Goal: Find specific page/section: Find specific page/section

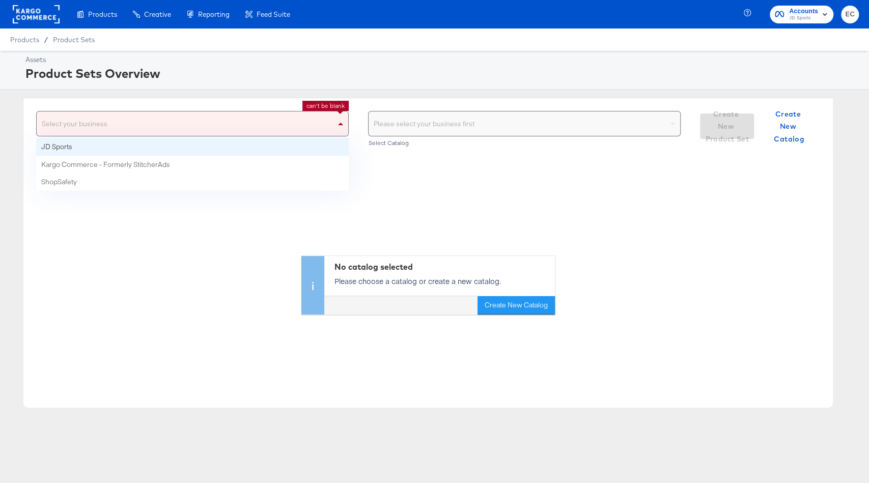
click at [312, 113] on div "Select your business" at bounding box center [193, 123] width 312 height 24
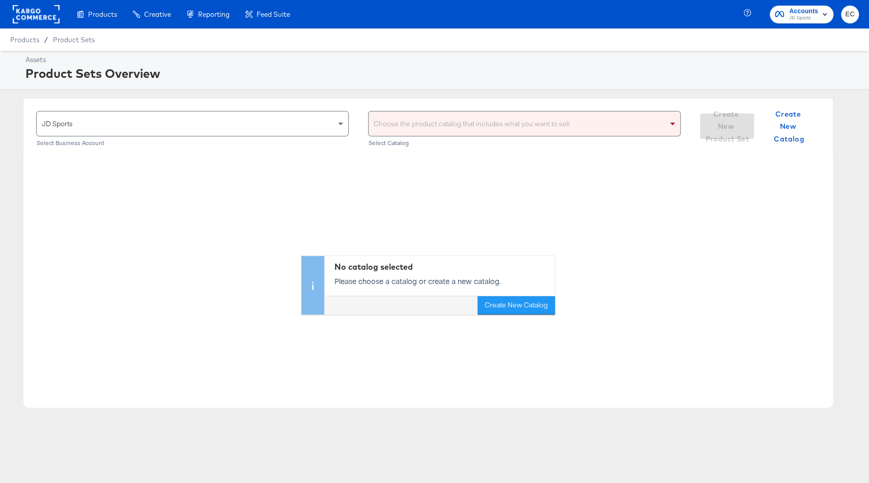
click at [418, 119] on div "Choose the product catalog that includes what you want to sell" at bounding box center [525, 123] width 312 height 24
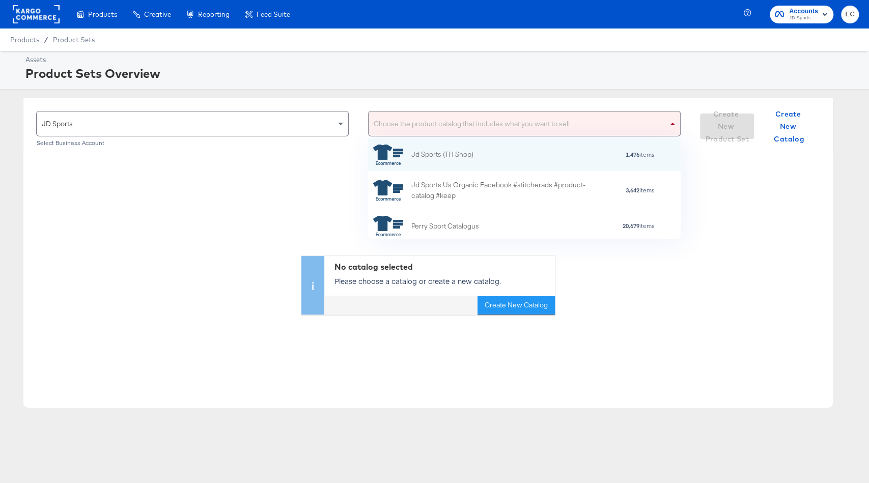
scroll to position [1, 1]
type input "go"
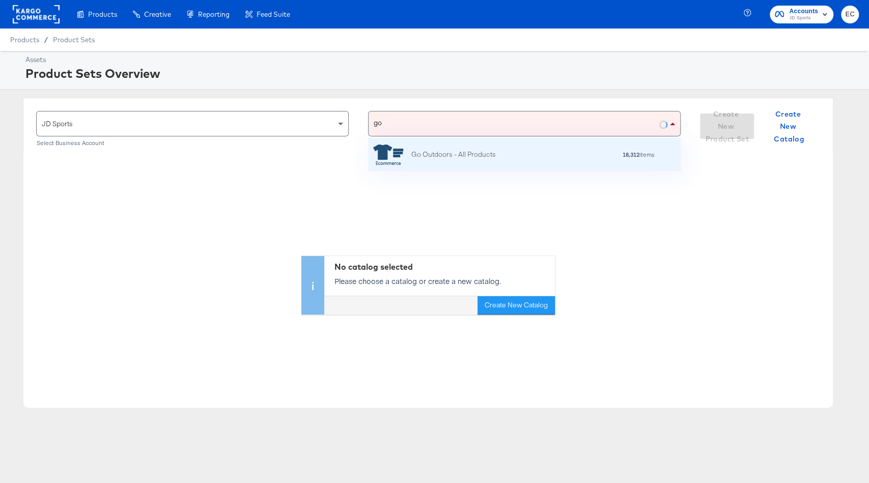
click at [445, 149] on div "Go Outdoors - All Products" at bounding box center [453, 154] width 85 height 11
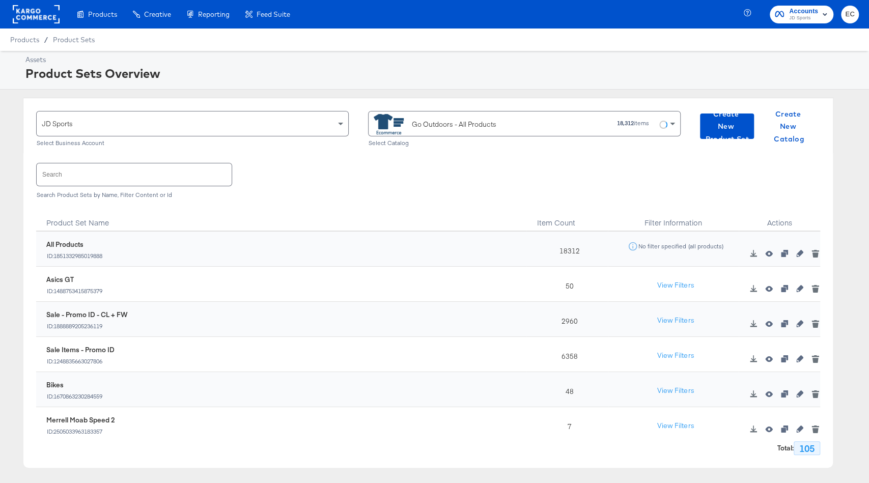
click at [569, 353] on div "6358" at bounding box center [566, 354] width 81 height 35
copy div "6358"
click at [425, 122] on div "Go Outdoors - All Products" at bounding box center [454, 124] width 85 height 11
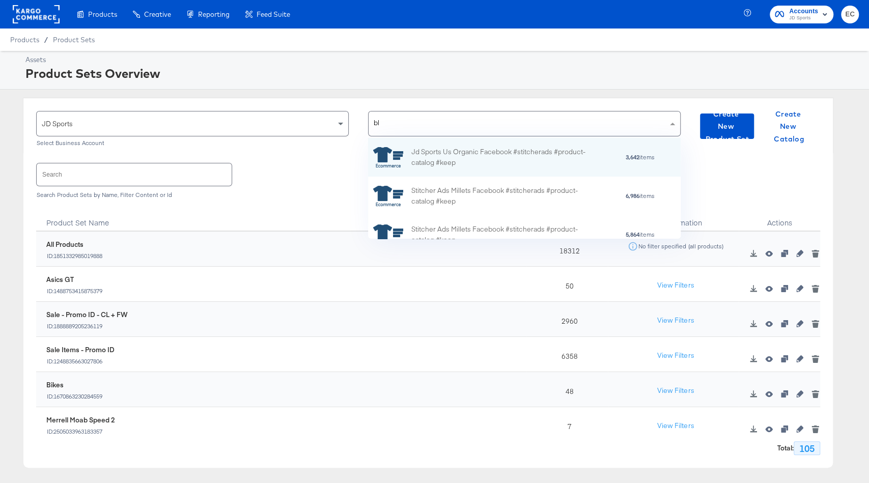
type input "bla"
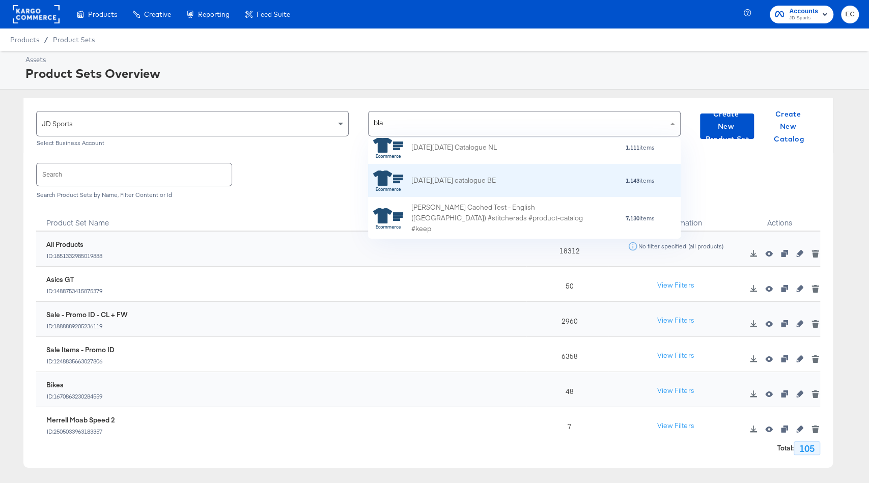
scroll to position [69, 0]
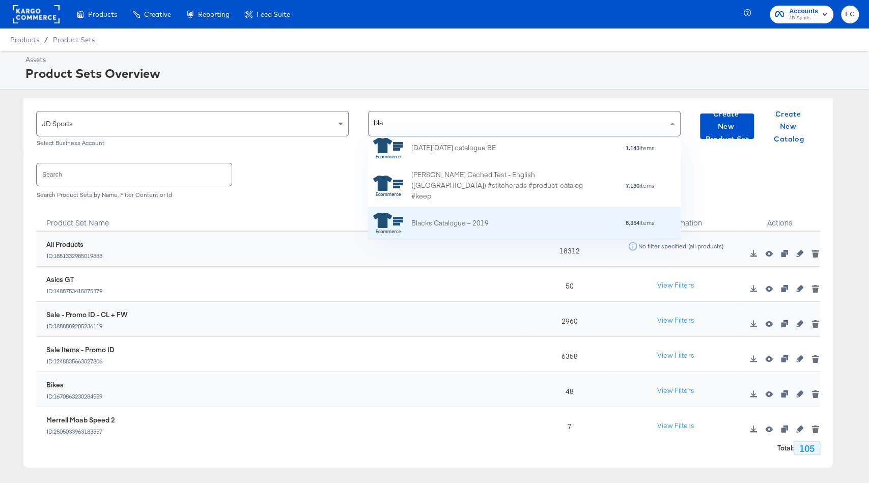
click at [487, 229] on div "Blacks Catalogue – 2019" at bounding box center [431, 223] width 116 height 20
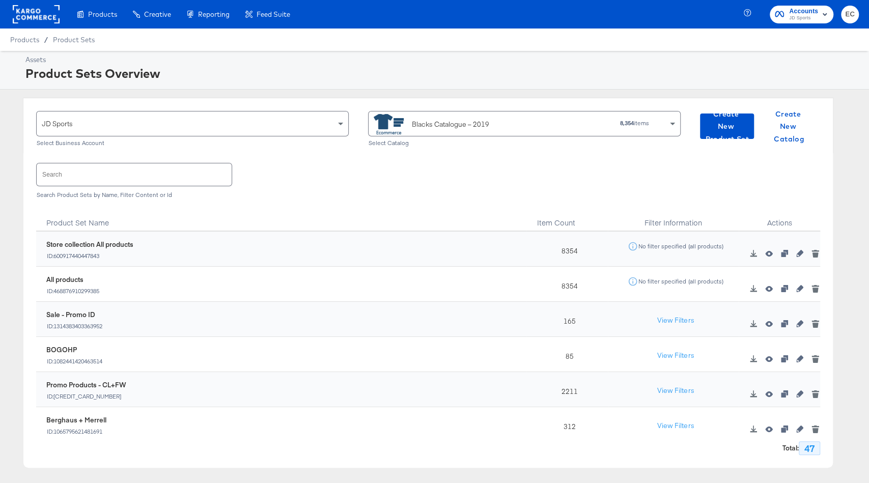
click at [575, 323] on div "165" at bounding box center [566, 319] width 81 height 35
click at [570, 322] on div "165" at bounding box center [566, 319] width 81 height 35
click at [561, 131] on div "Blacks Catalogue – 2019 8,354 items" at bounding box center [521, 122] width 294 height 23
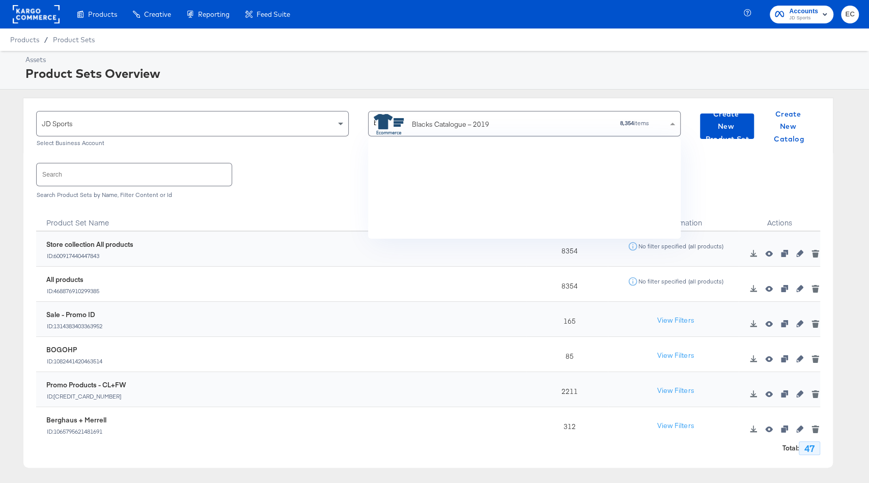
type input "bla"
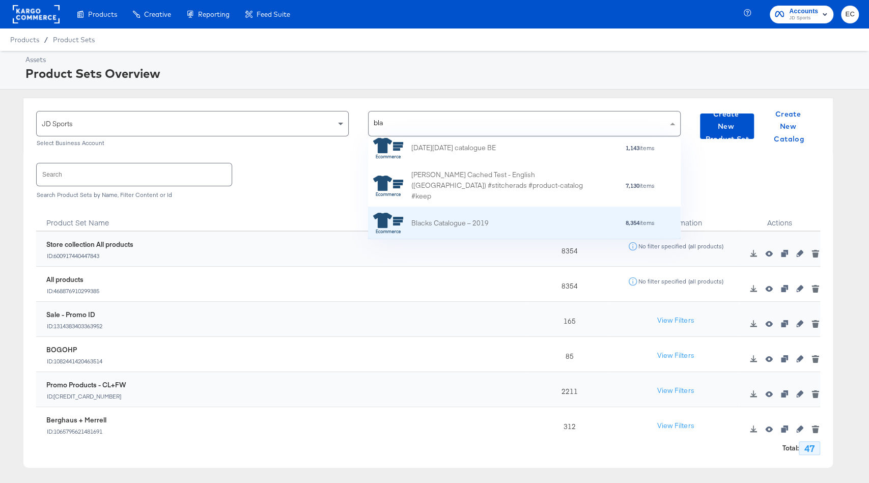
click at [507, 216] on div "Blacks Catalogue – 2019 8,354 items" at bounding box center [523, 223] width 300 height 20
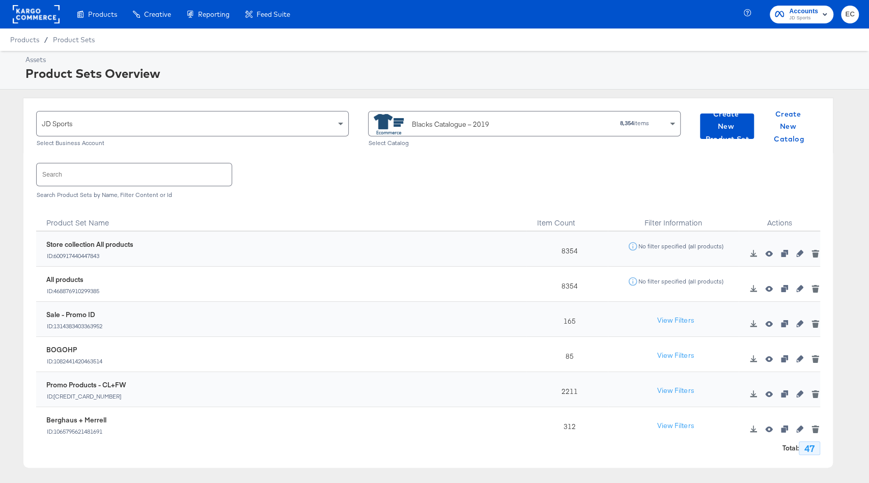
click at [453, 128] on div "Blacks Catalogue – 2019" at bounding box center [450, 124] width 77 height 11
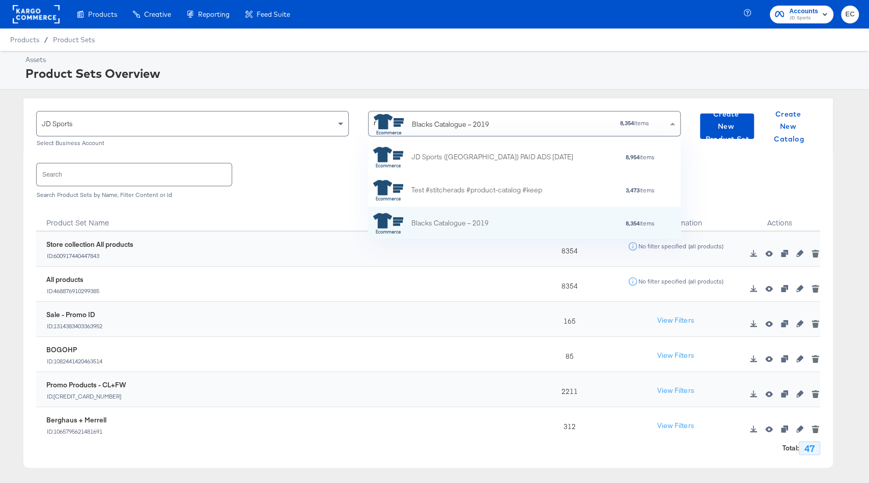
scroll to position [0, 0]
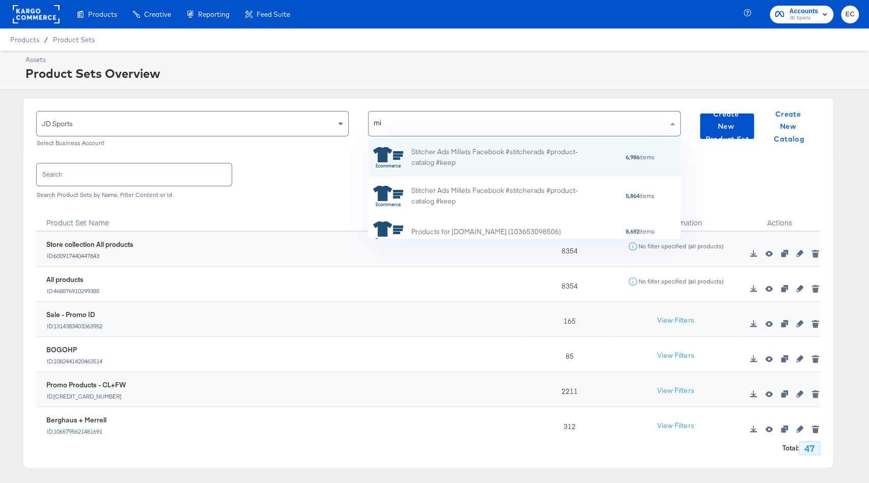
type input "mil"
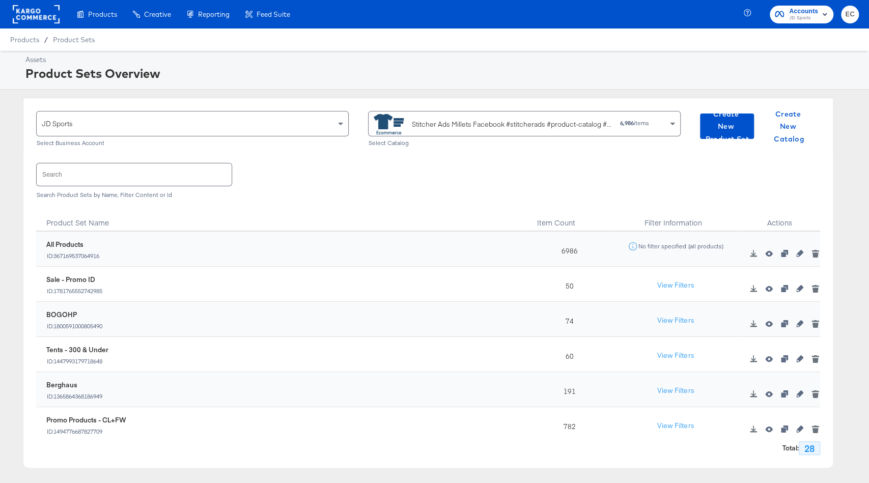
click at [565, 123] on div "Stitcher Ads Millets Facebook #stitcherads #product-catalog #keep" at bounding box center [512, 124] width 200 height 11
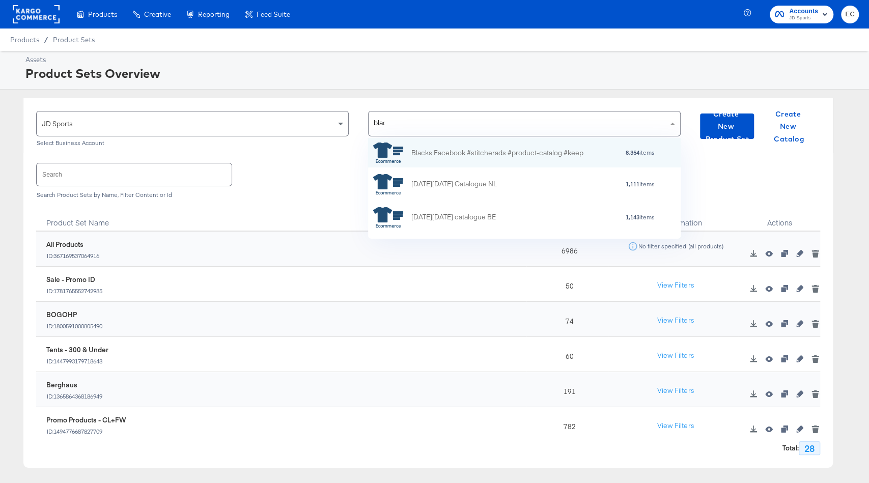
type input "black"
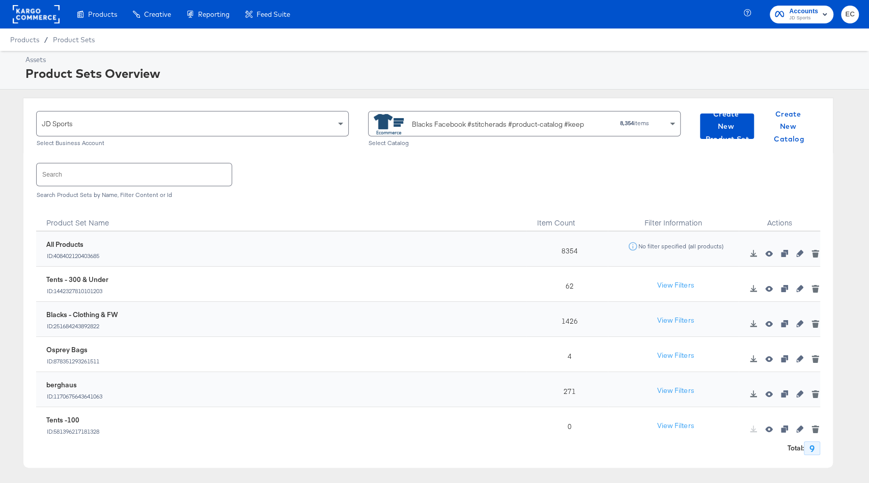
click at [559, 118] on div "Blacks Facebook #stitcherads #product-catalog #keep" at bounding box center [486, 124] width 225 height 20
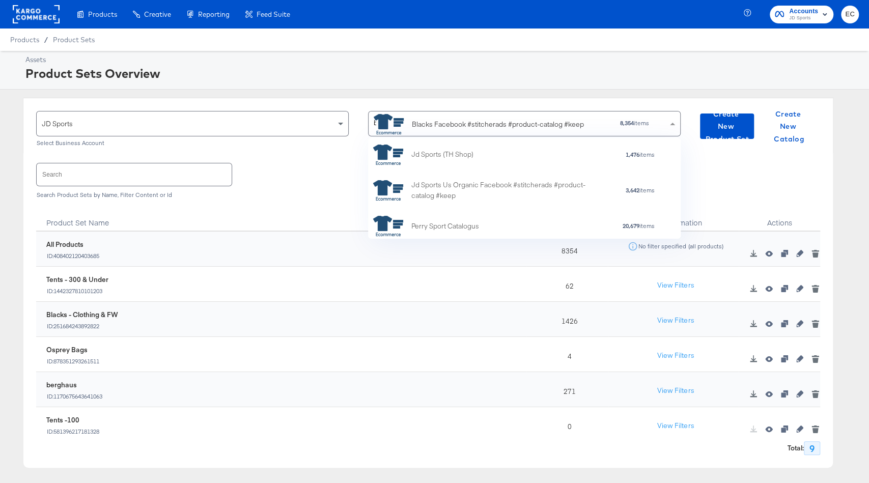
type input "bla"
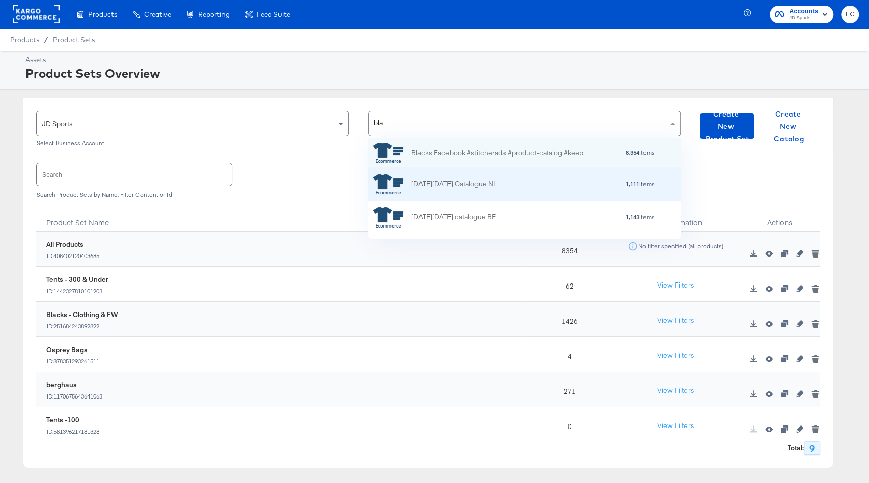
scroll to position [69, 0]
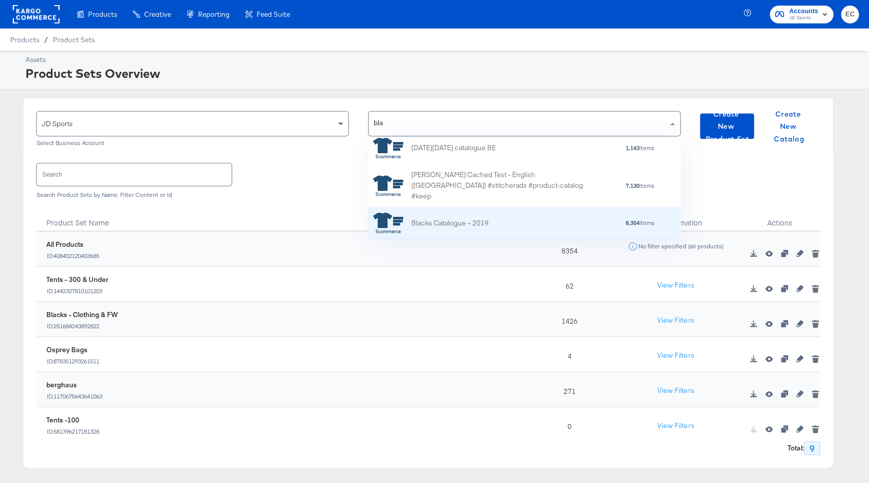
click at [520, 213] on div "Blacks Catalogue – 2019 8,354 items" at bounding box center [523, 223] width 300 height 20
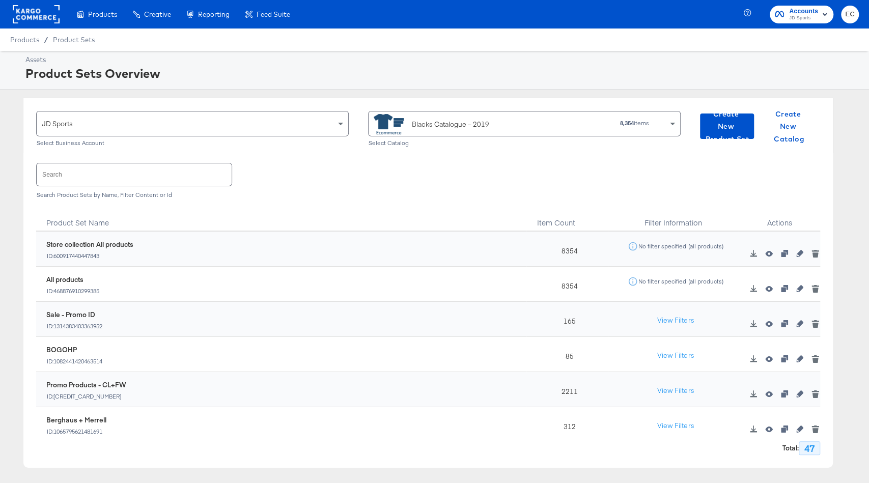
click at [569, 323] on div "165" at bounding box center [566, 319] width 81 height 35
copy div "165"
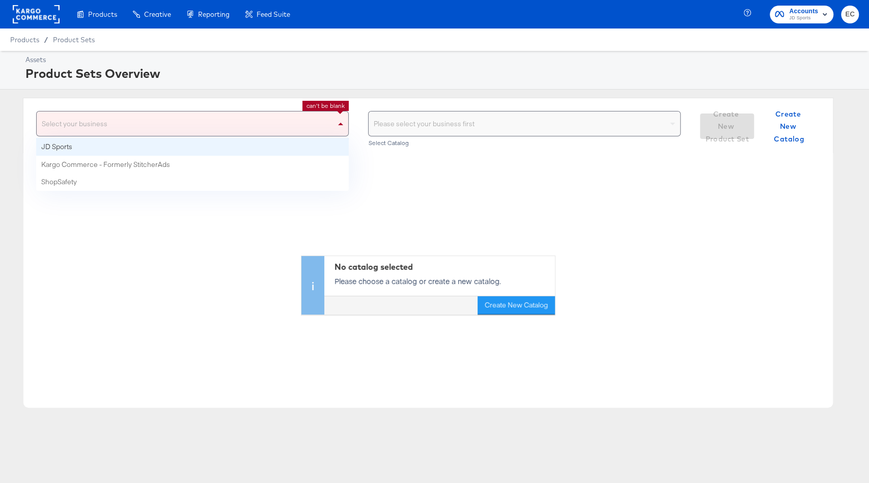
click at [329, 123] on div "Select your business" at bounding box center [193, 123] width 312 height 24
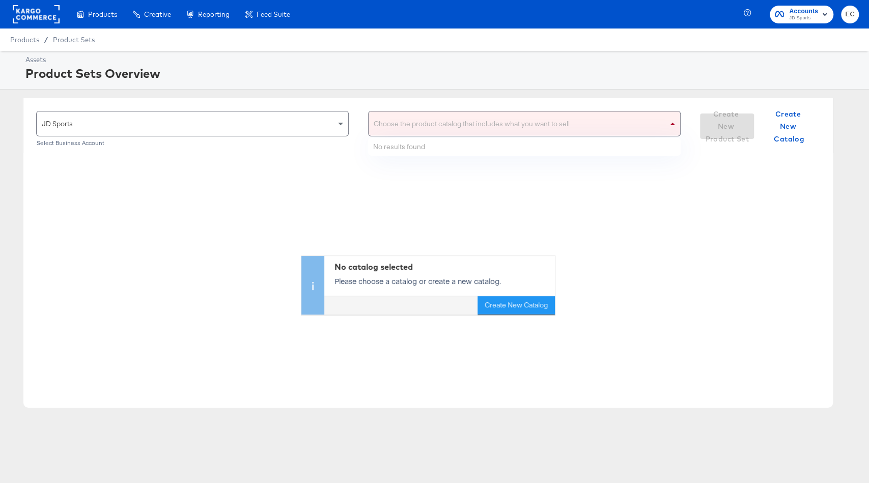
click at [399, 129] on div "Choose the product catalog that includes what you want to sell" at bounding box center [525, 123] width 312 height 24
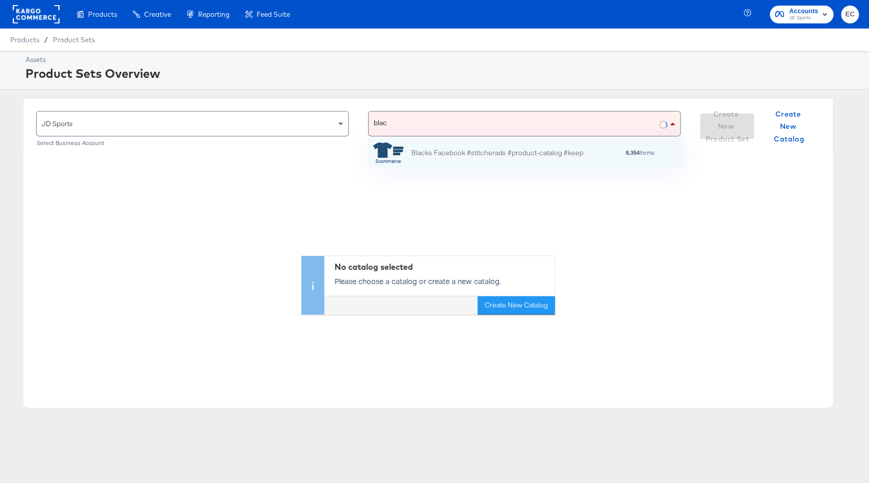
scroll to position [30, 313]
type input "black"
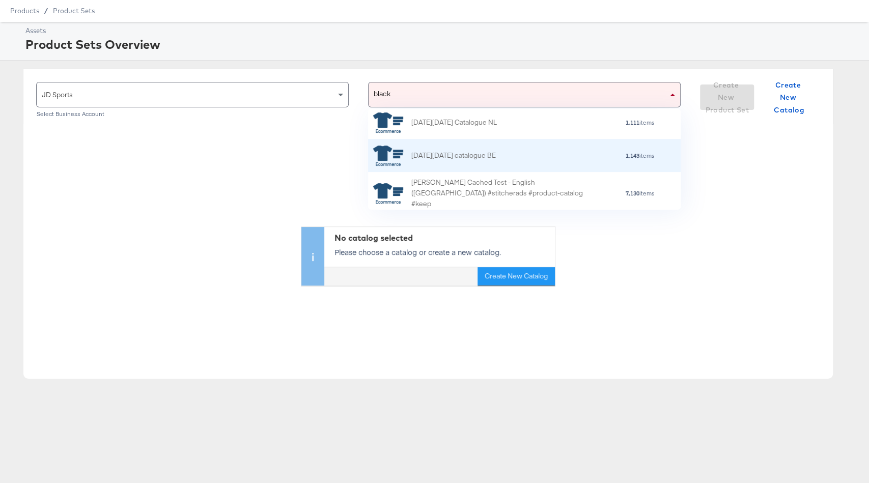
scroll to position [69, 0]
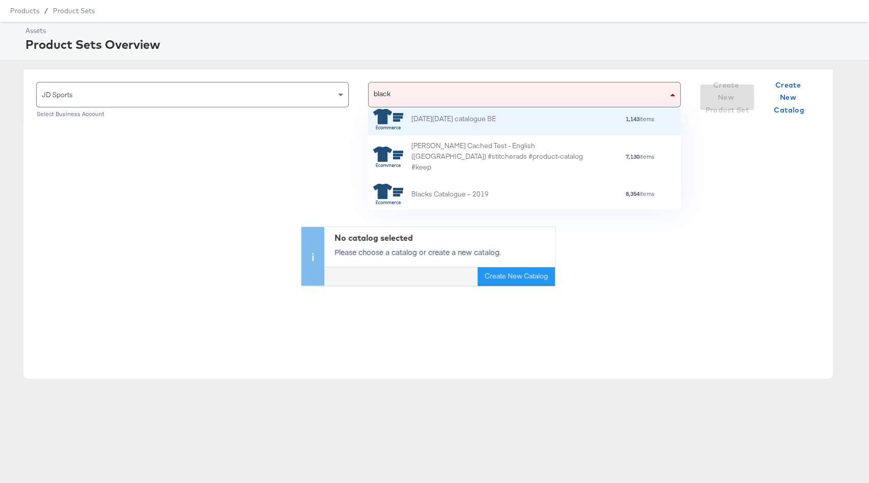
click at [456, 195] on div "Blacks Catalogue – 2019" at bounding box center [449, 194] width 77 height 11
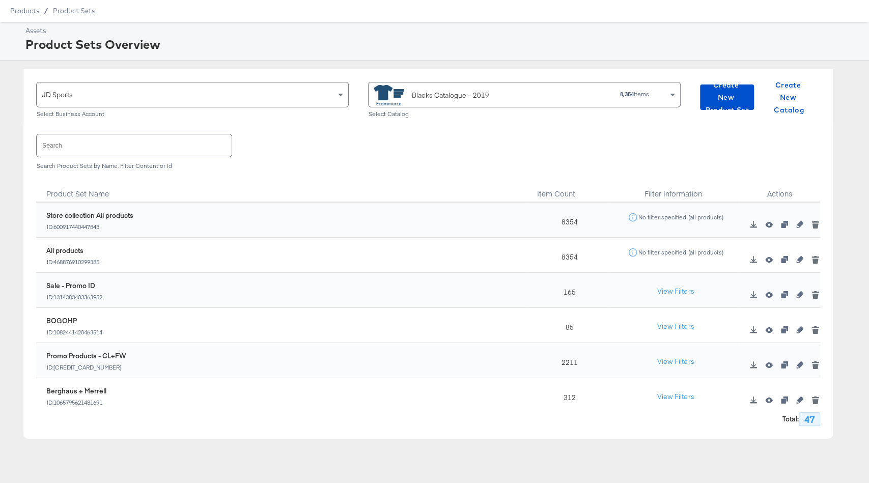
click at [568, 293] on div "165" at bounding box center [566, 290] width 81 height 35
copy div "165"
click at [461, 94] on div "Blacks Catalogue – 2019" at bounding box center [450, 95] width 77 height 11
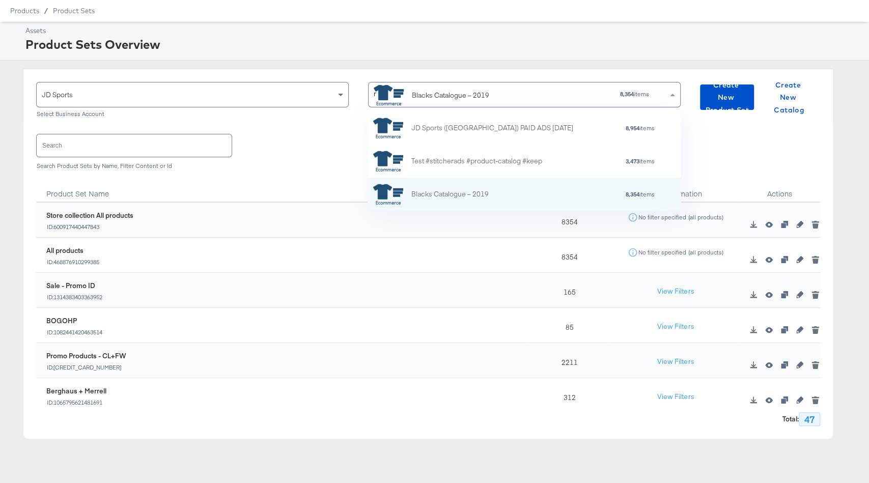
scroll to position [0, 0]
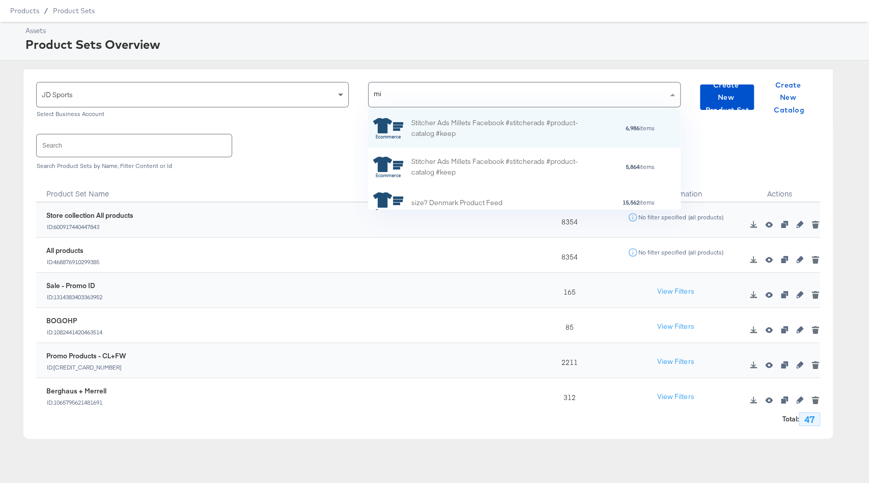
type input "mil"
click at [486, 133] on div "Stitcher Ads Millets Facebook #stitcherads #product-catalog #keep" at bounding box center [500, 128] width 178 height 21
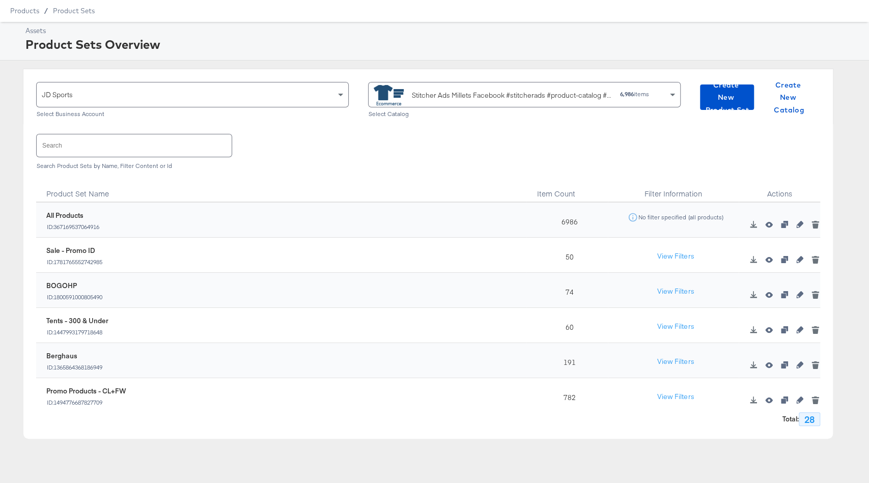
click at [569, 257] on div "50" at bounding box center [566, 255] width 81 height 35
copy div "50"
click at [442, 95] on div "Stitcher Ads Millets Facebook #stitcherads #product-catalog #keep" at bounding box center [512, 95] width 200 height 11
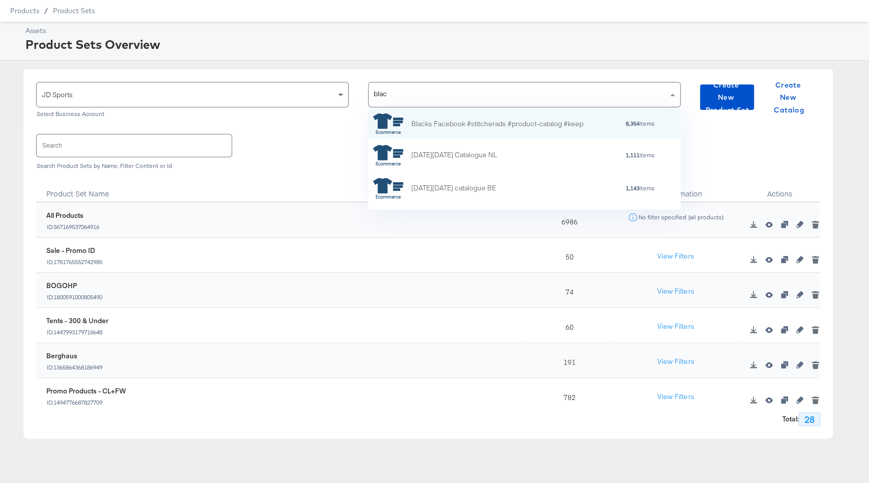
type input "black"
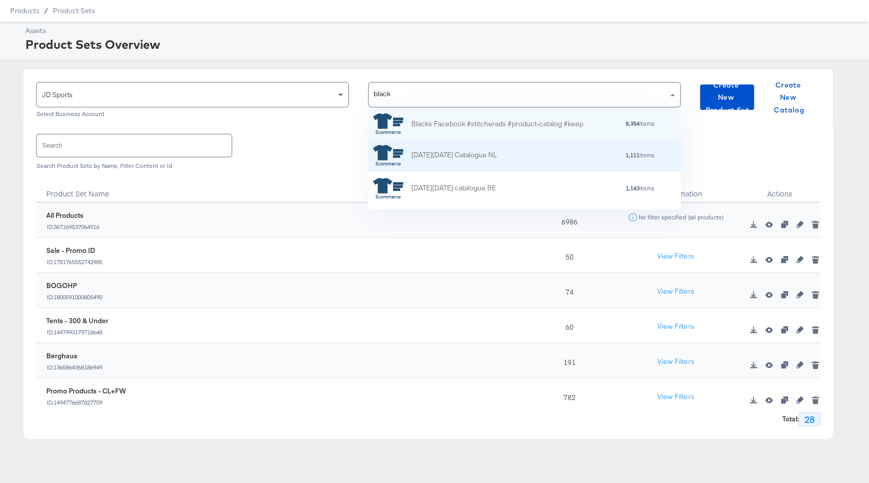
scroll to position [69, 0]
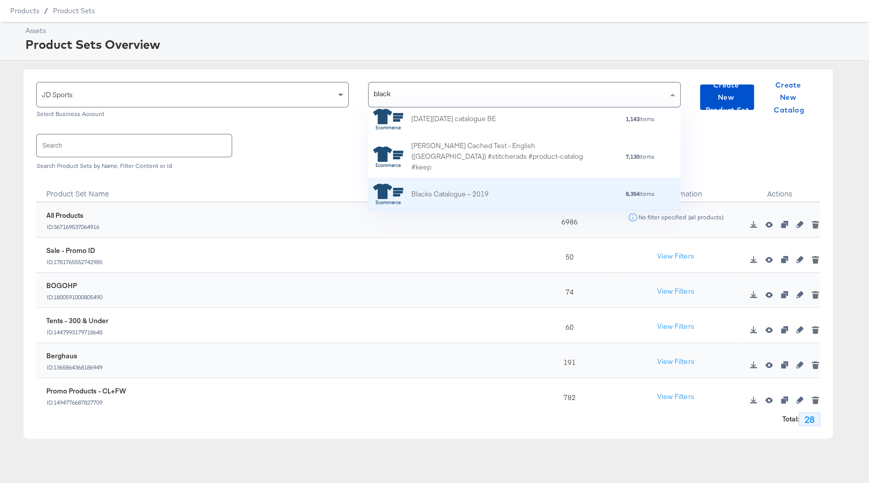
click at [502, 184] on div "Blacks Catalogue – 2019 8,354 items" at bounding box center [523, 194] width 300 height 20
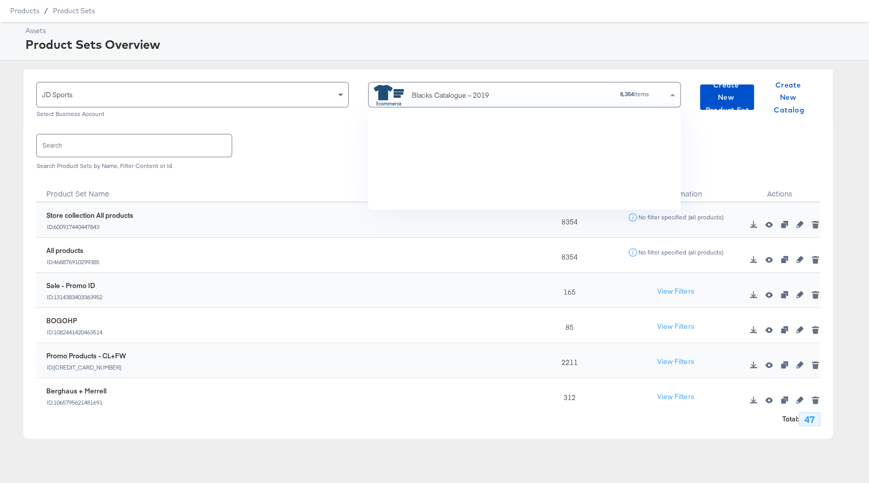
scroll to position [101, 313]
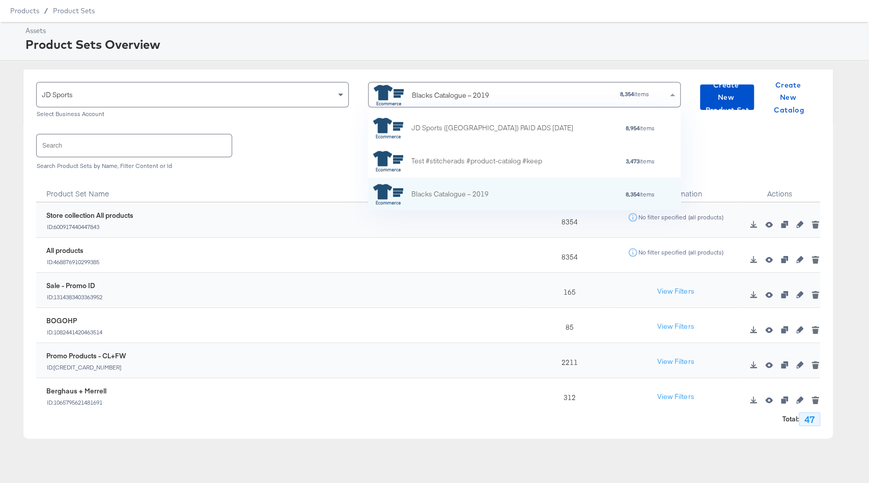
click at [505, 103] on div "Blacks Catalogue – 2019" at bounding box center [462, 95] width 177 height 20
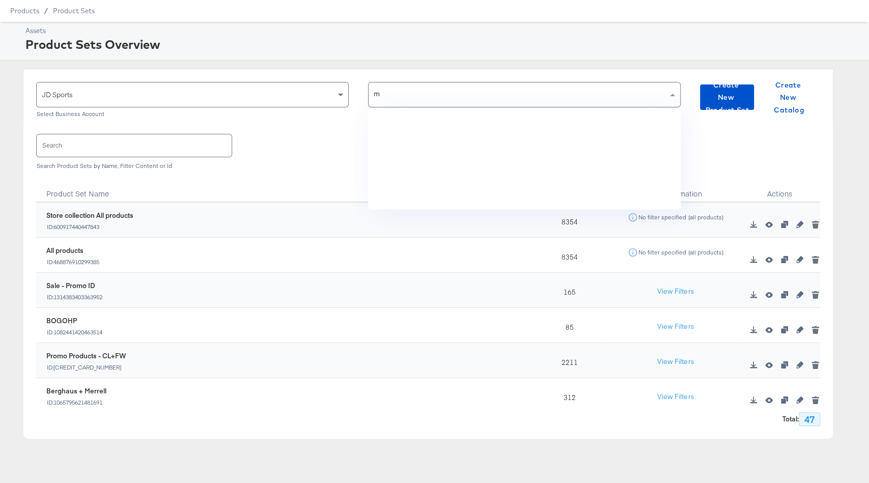
scroll to position [0, 0]
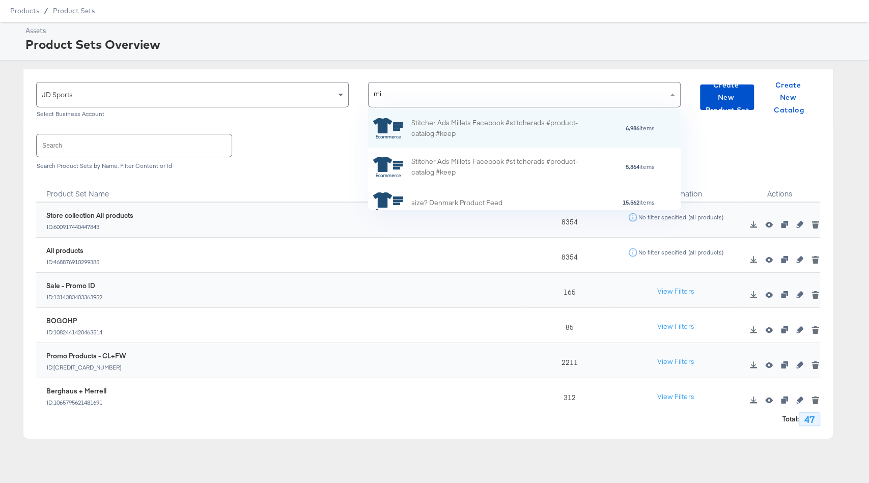
type input "mil"
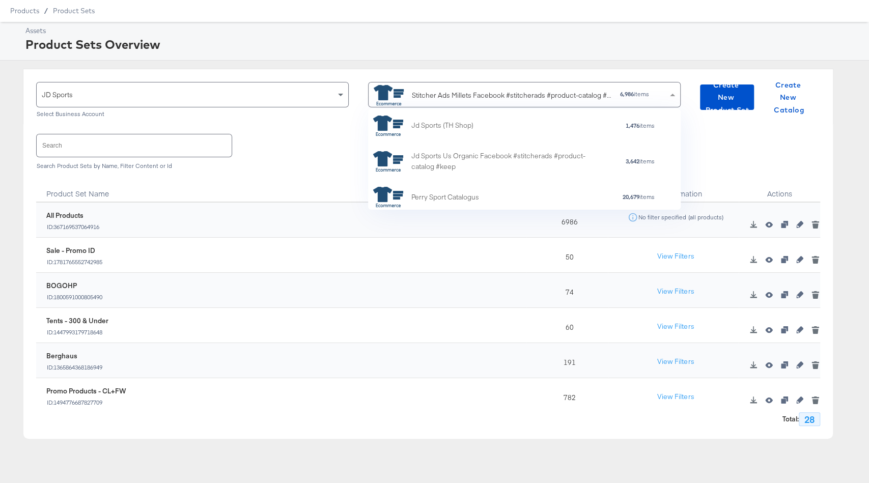
click at [471, 99] on div "Stitcher Ads Millets Facebook #stitcherads #product-catalog #keep" at bounding box center [512, 95] width 200 height 11
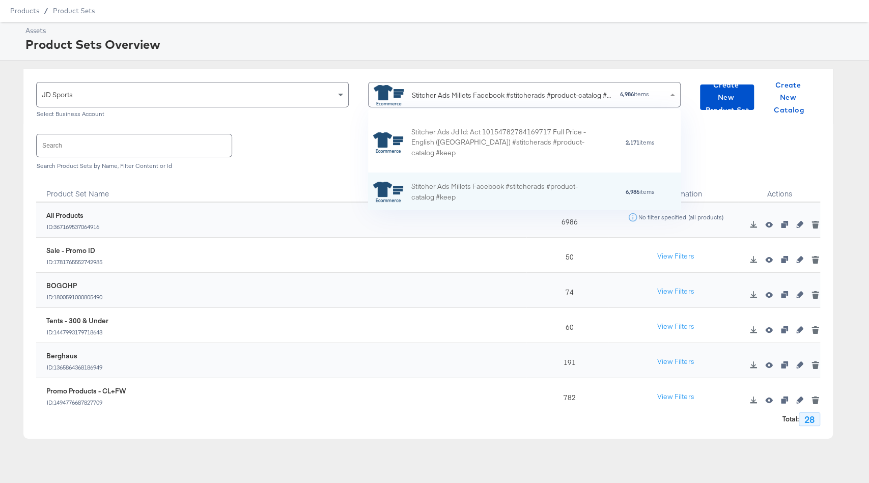
scroll to position [101, 313]
type input "bl"
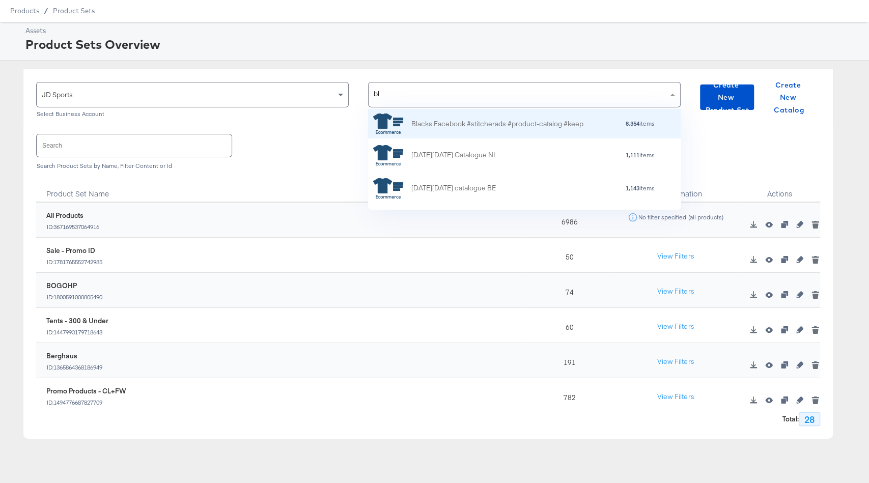
scroll to position [69, 0]
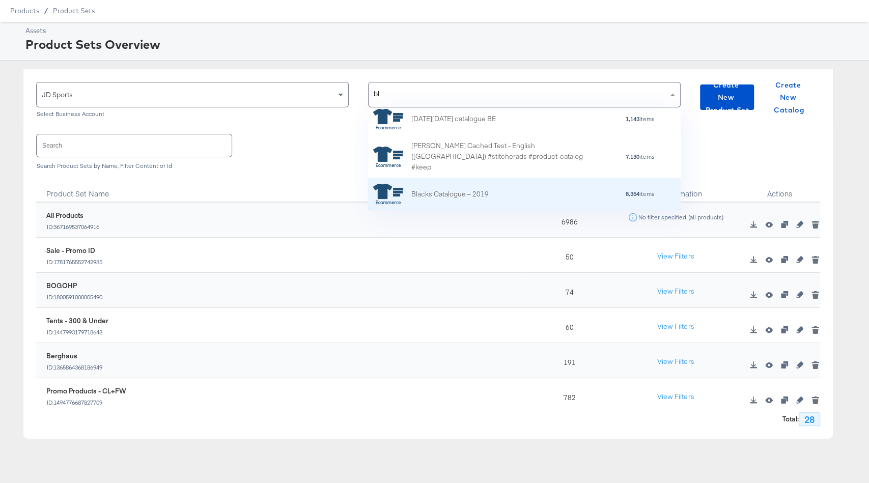
click at [455, 192] on div "Blacks Catalogue – 2019" at bounding box center [449, 194] width 77 height 11
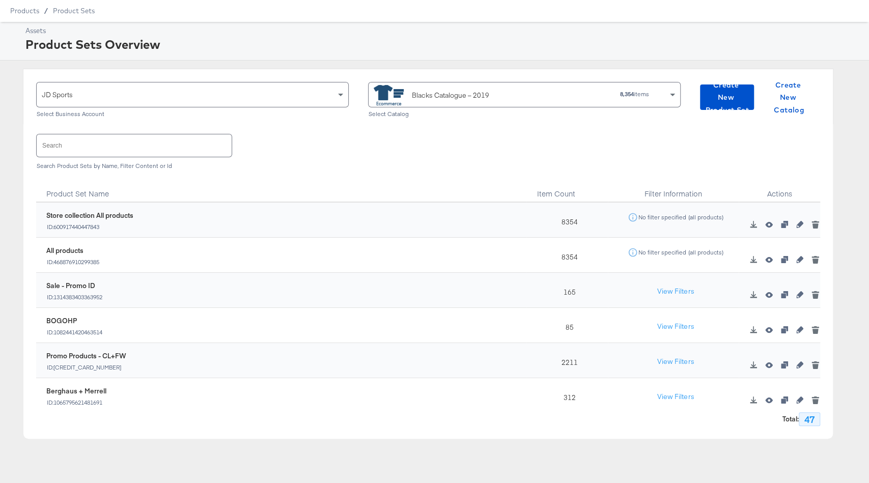
click at [484, 94] on div "Blacks Catalogue – 2019" at bounding box center [450, 95] width 77 height 11
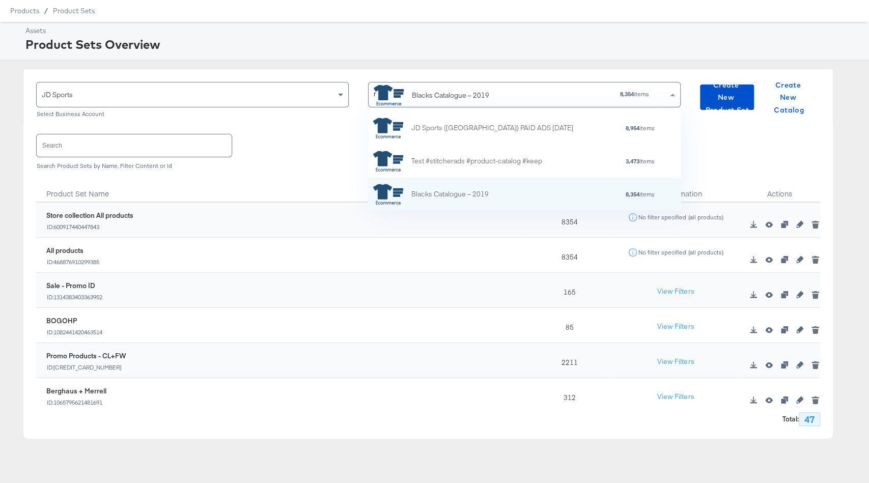
scroll to position [0, 0]
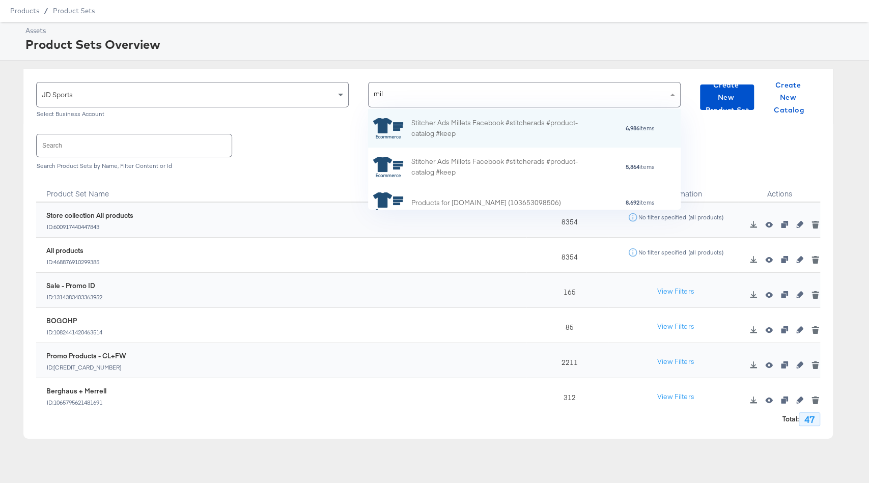
type input "mill"
click at [501, 124] on div "Stitcher Ads Millets Facebook #stitcherads #product-catalog #keep" at bounding box center [500, 128] width 178 height 21
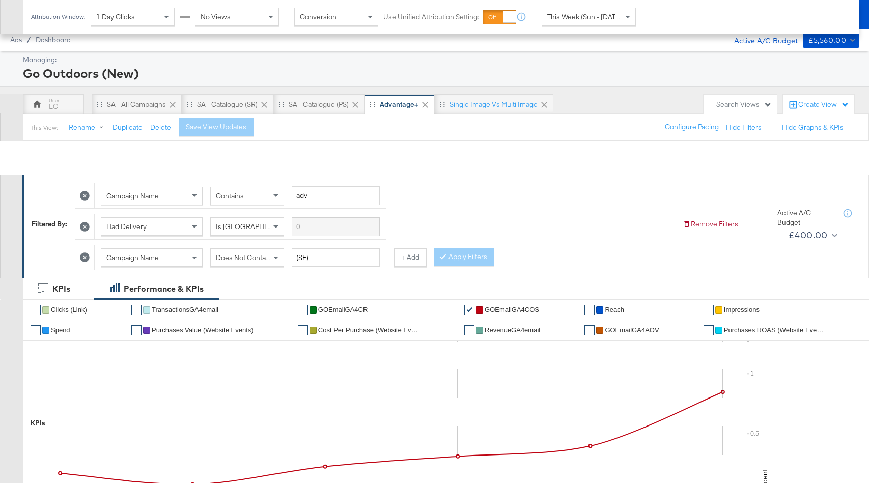
scroll to position [543, 0]
